Goal: Transaction & Acquisition: Book appointment/travel/reservation

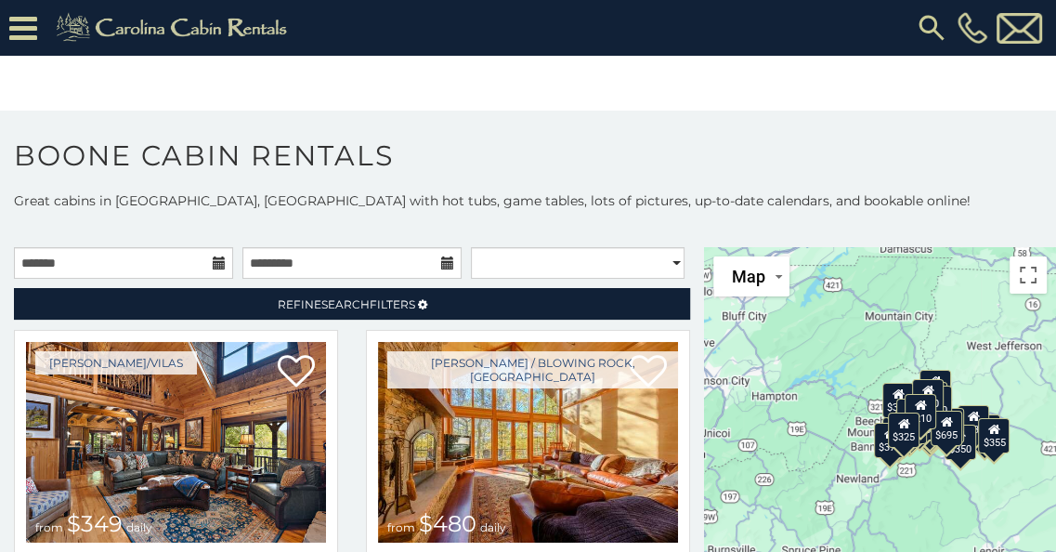
click at [215, 261] on icon at bounding box center [219, 262] width 13 height 13
click at [223, 261] on input "text" at bounding box center [123, 263] width 219 height 32
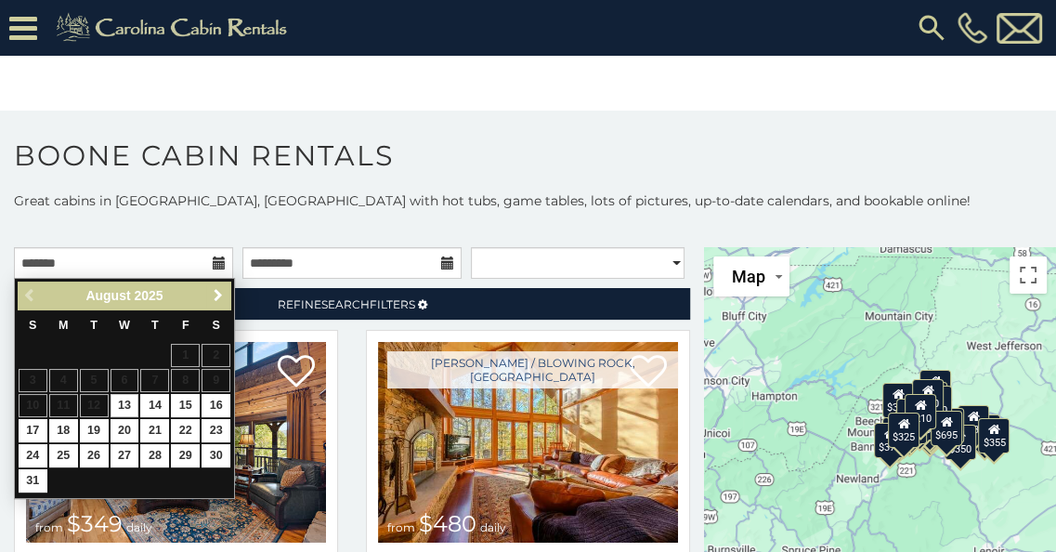
click at [217, 293] on span "Next" at bounding box center [218, 295] width 15 height 15
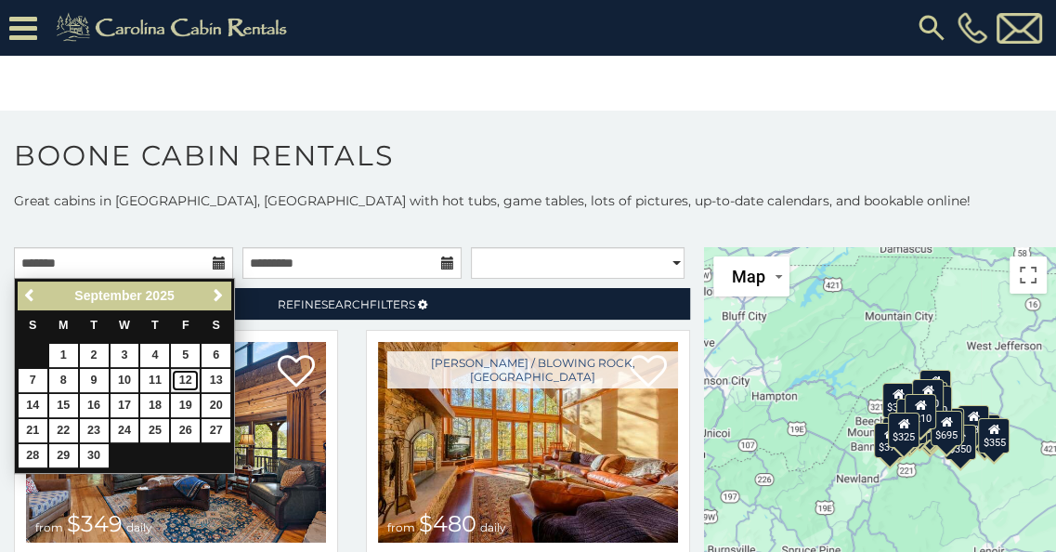
click at [191, 374] on link "12" at bounding box center [185, 380] width 29 height 23
type input "**********"
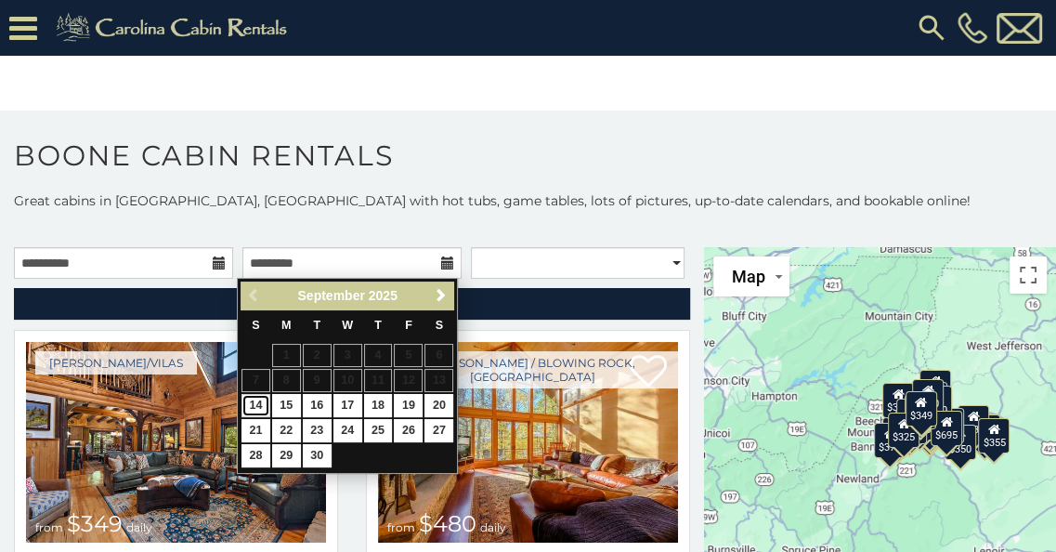
click at [261, 398] on link "14" at bounding box center [255, 405] width 29 height 23
type input "**********"
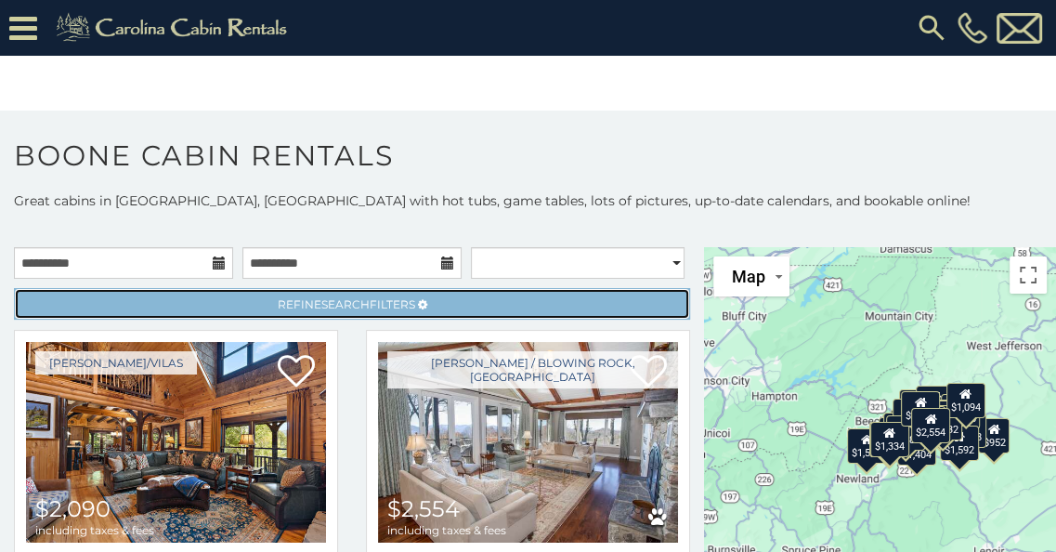
click at [443, 296] on link "Refine Search Filters" at bounding box center [352, 304] width 676 height 32
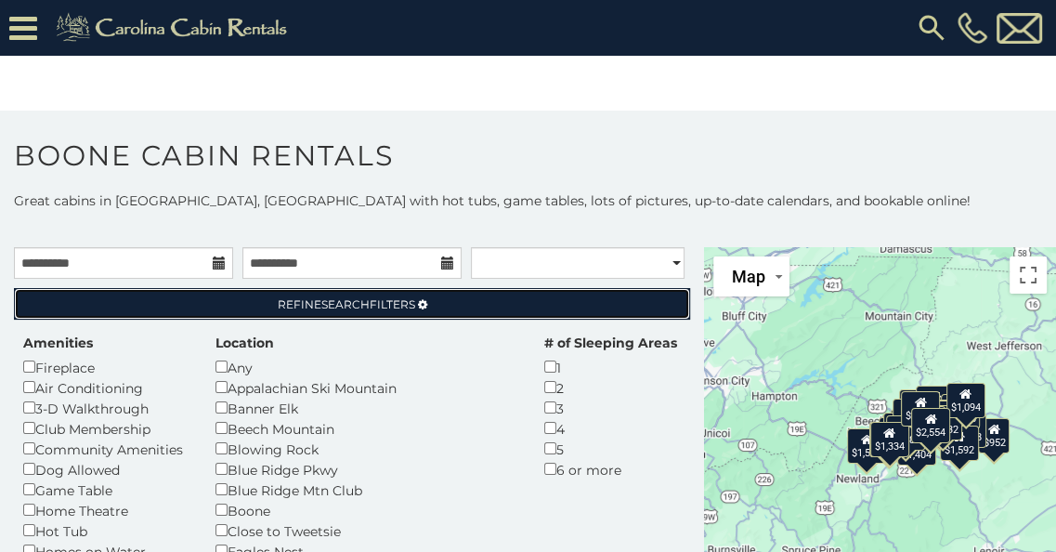
scroll to position [22, 0]
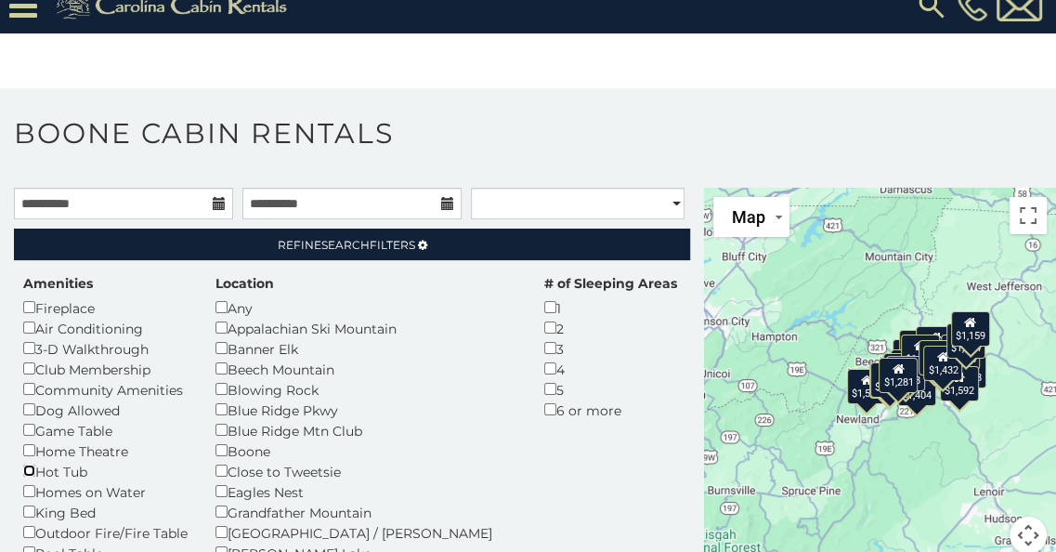
scroll to position [59, 0]
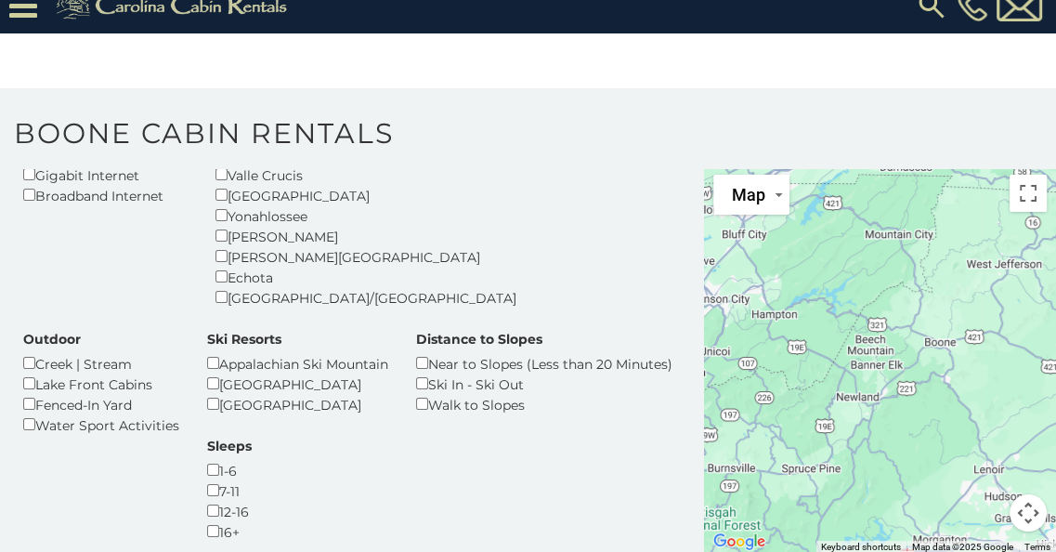
scroll to position [420, 0]
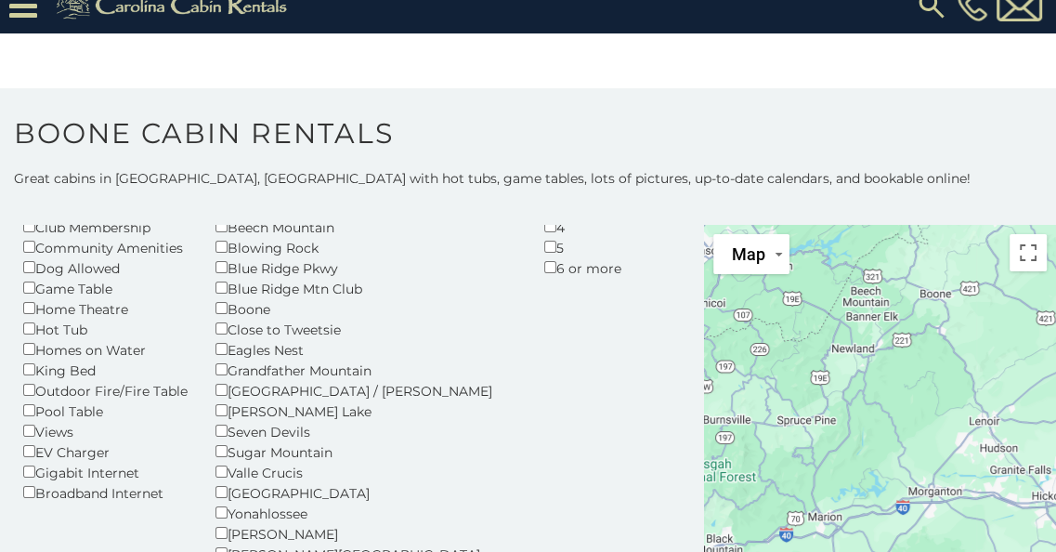
scroll to position [173, 0]
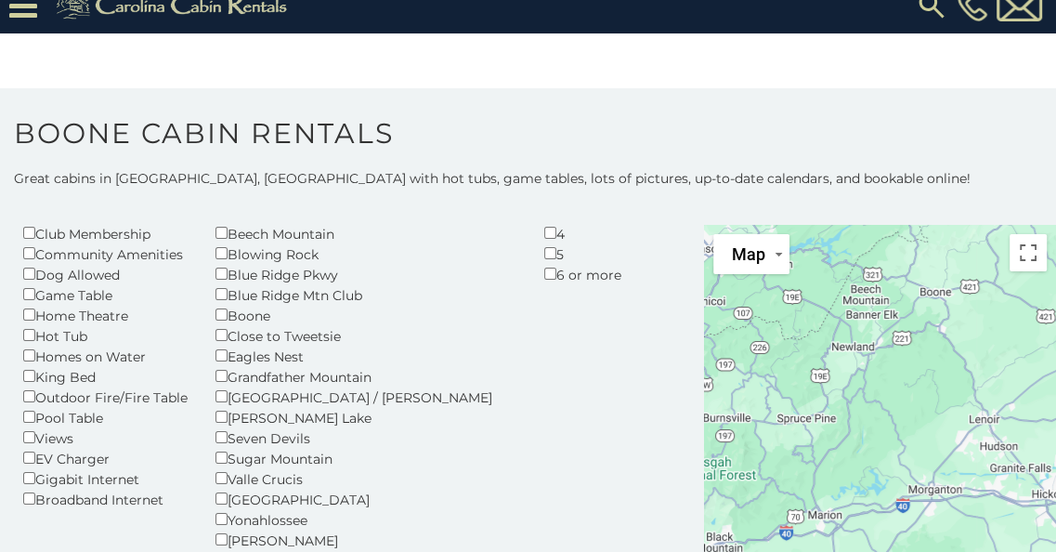
drag, startPoint x: 696, startPoint y: 450, endPoint x: 692, endPoint y: 338, distance: 112.4
click at [692, 225] on main "**********" at bounding box center [528, 225] width 1056 height 0
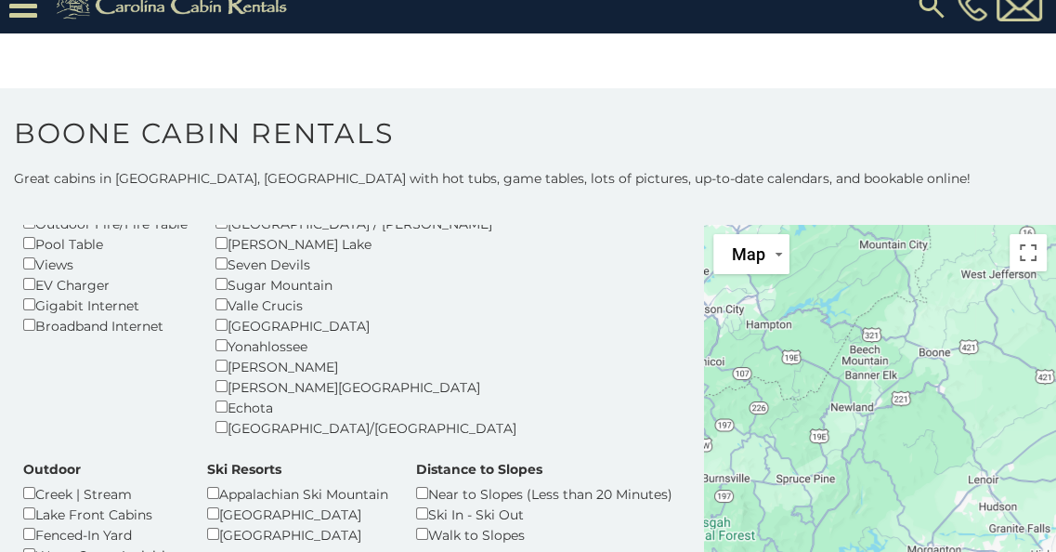
scroll to position [254, 0]
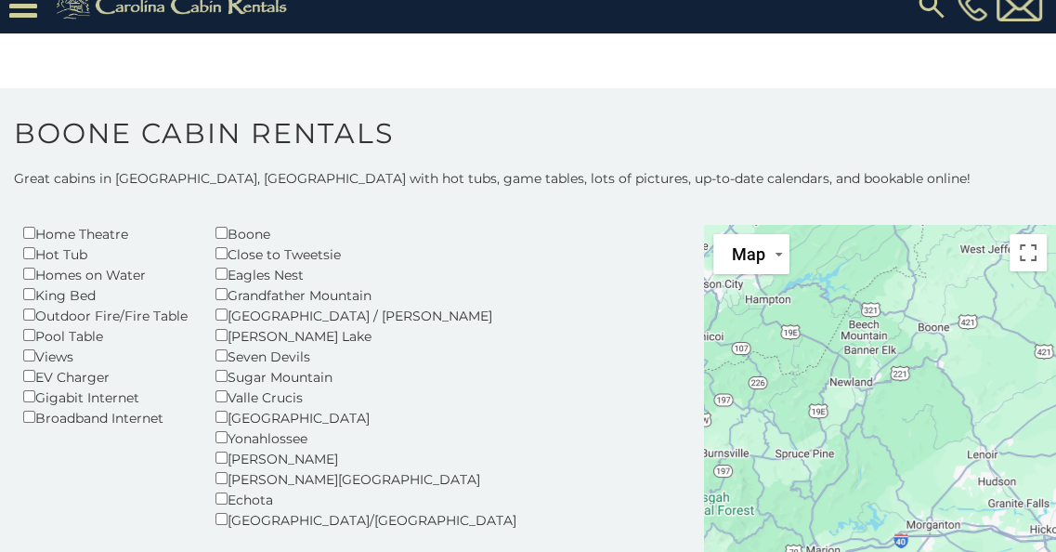
drag, startPoint x: 696, startPoint y: 344, endPoint x: 695, endPoint y: 382, distance: 37.2
click at [695, 225] on main "**********" at bounding box center [528, 225] width 1056 height 0
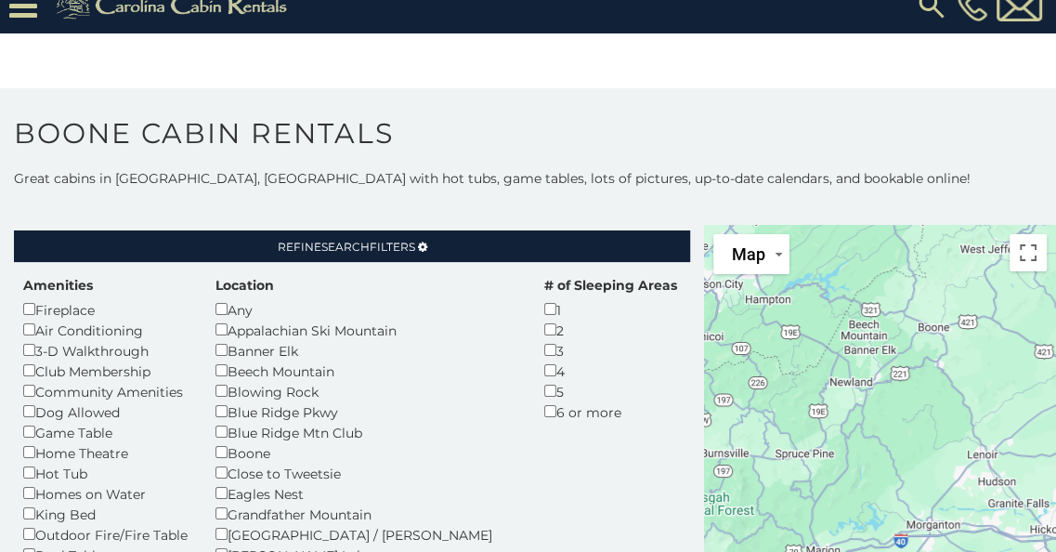
scroll to position [52, 0]
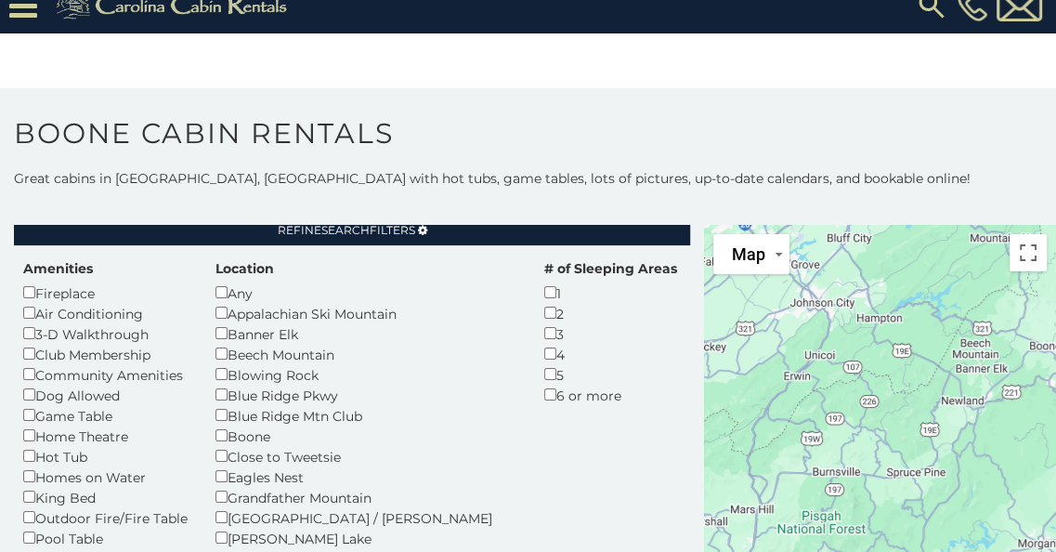
drag, startPoint x: 877, startPoint y: 313, endPoint x: 985, endPoint y: 334, distance: 109.8
click at [985, 334] on div at bounding box center [880, 419] width 352 height 388
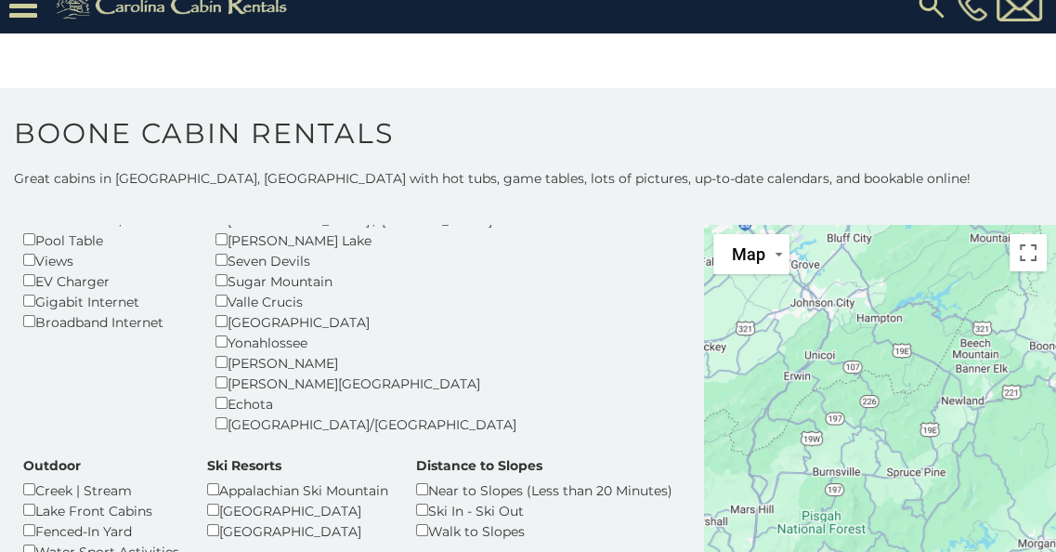
scroll to position [420, 0]
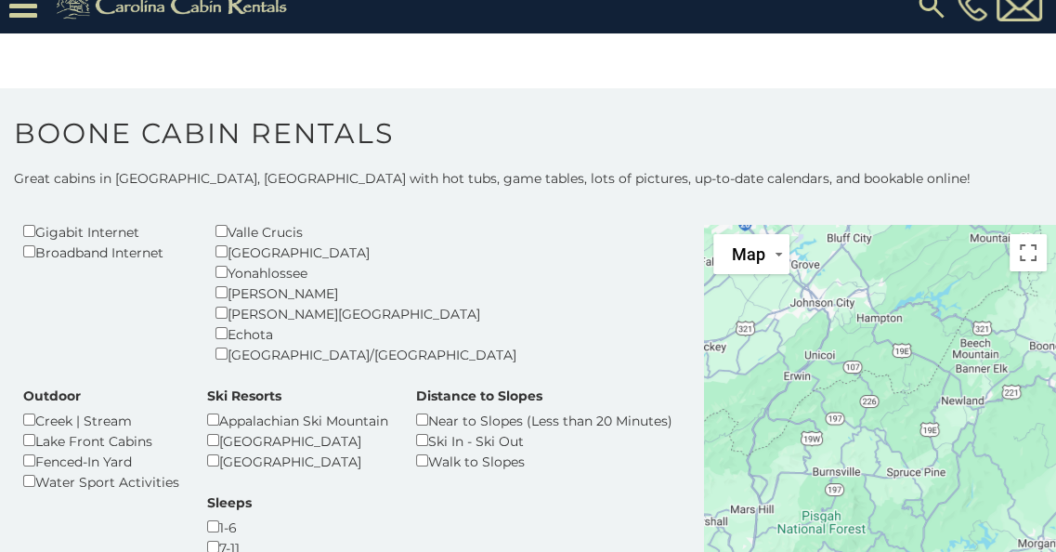
click at [18, 15] on icon at bounding box center [23, 6] width 28 height 32
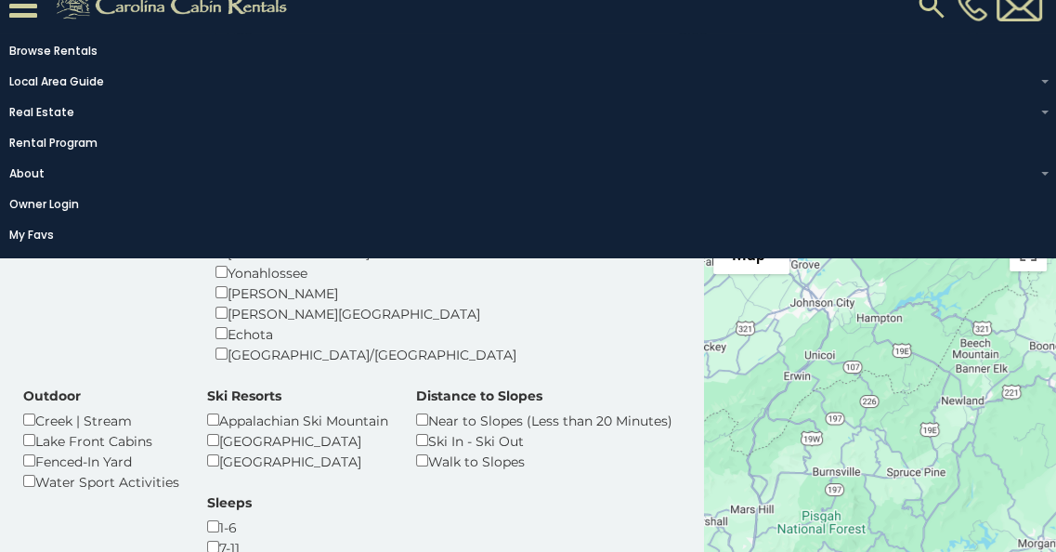
click at [18, 15] on icon at bounding box center [23, 6] width 28 height 32
